Goal: Check status: Check status

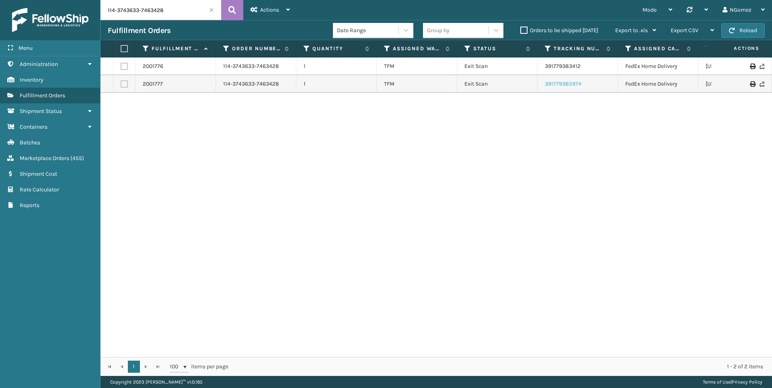
click at [556, 84] on link "391779385974" at bounding box center [563, 83] width 37 height 7
click at [570, 64] on link "391779383412" at bounding box center [563, 66] width 36 height 7
click at [144, 17] on input "114-3743633-7463428" at bounding box center [161, 10] width 121 height 20
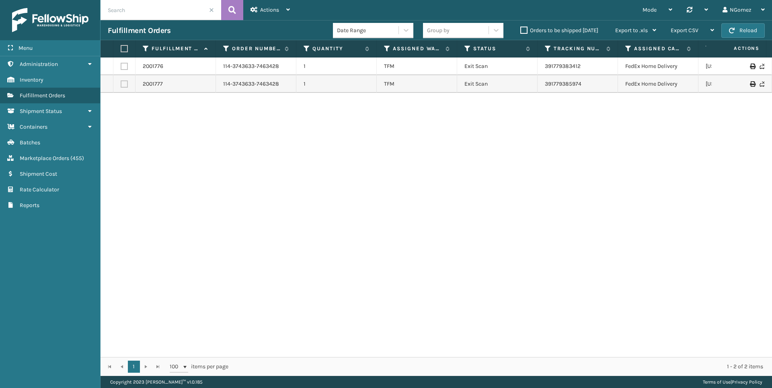
paste input "113-2953230-6769044"
type input "113-2953230-6769044"
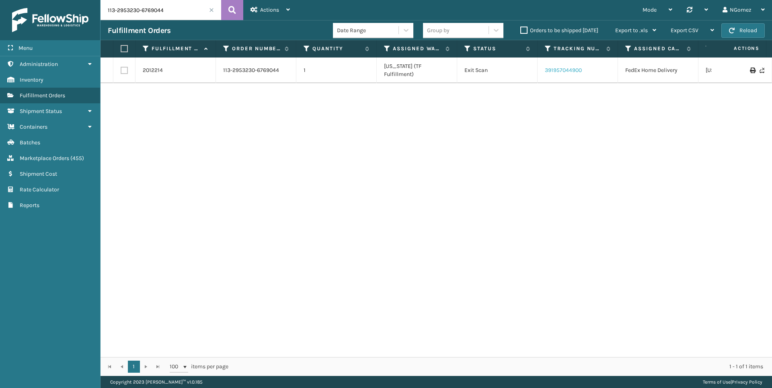
click at [578, 67] on link "391957044900" at bounding box center [563, 70] width 37 height 7
click at [565, 67] on link "391957044900" at bounding box center [563, 70] width 37 height 7
